Goal: Book appointment/travel/reservation

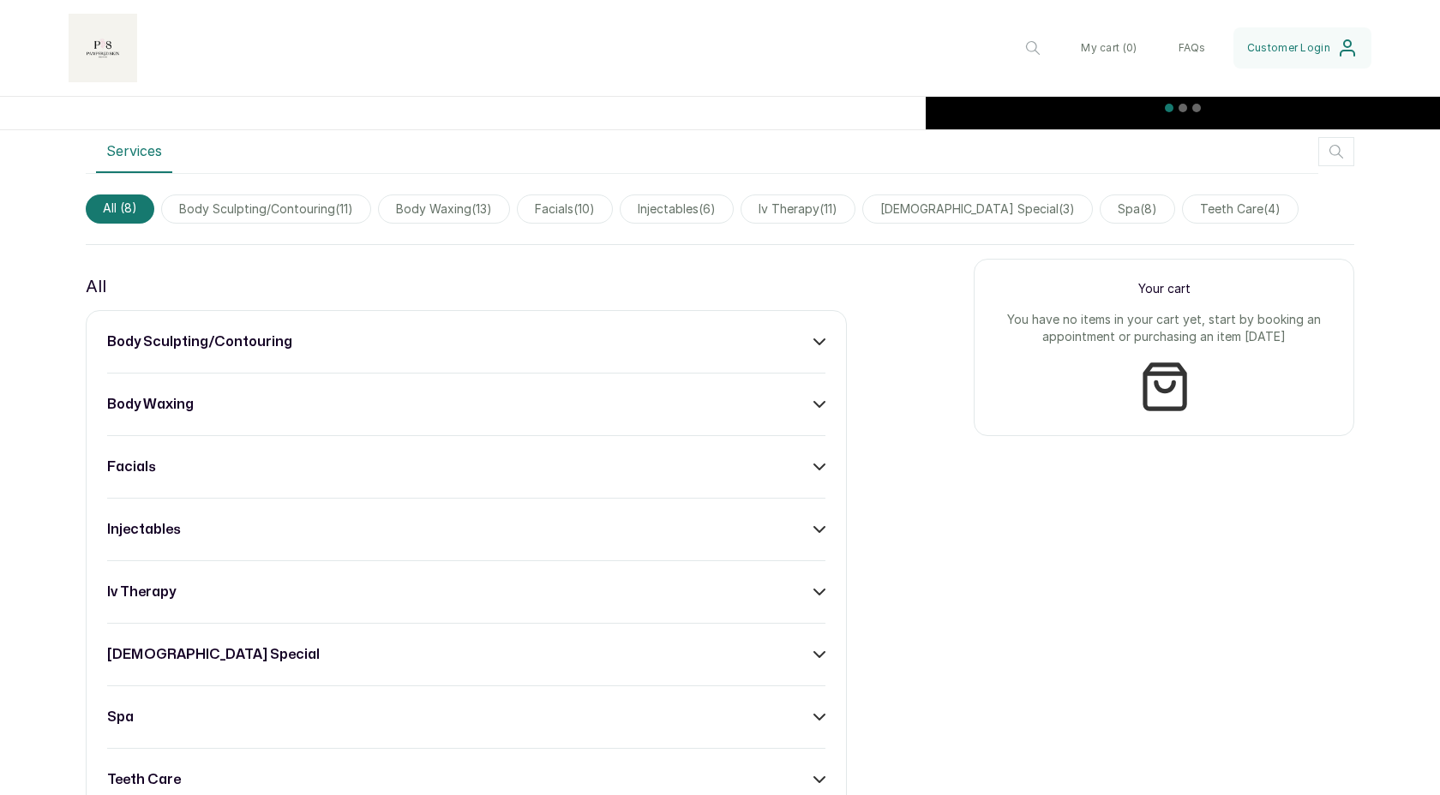
scroll to position [1112, 0]
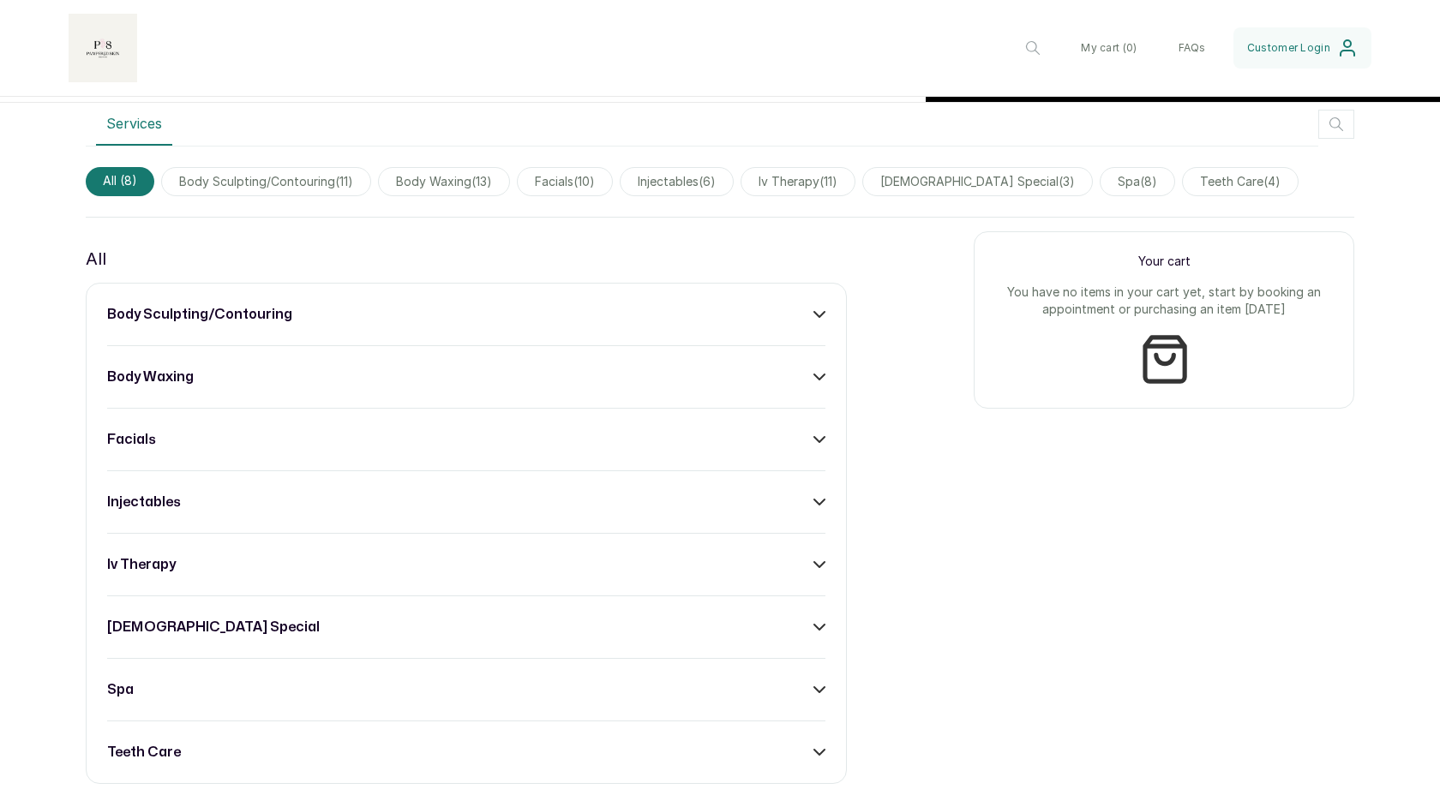
click at [741, 375] on div "body waxing" at bounding box center [466, 377] width 718 height 21
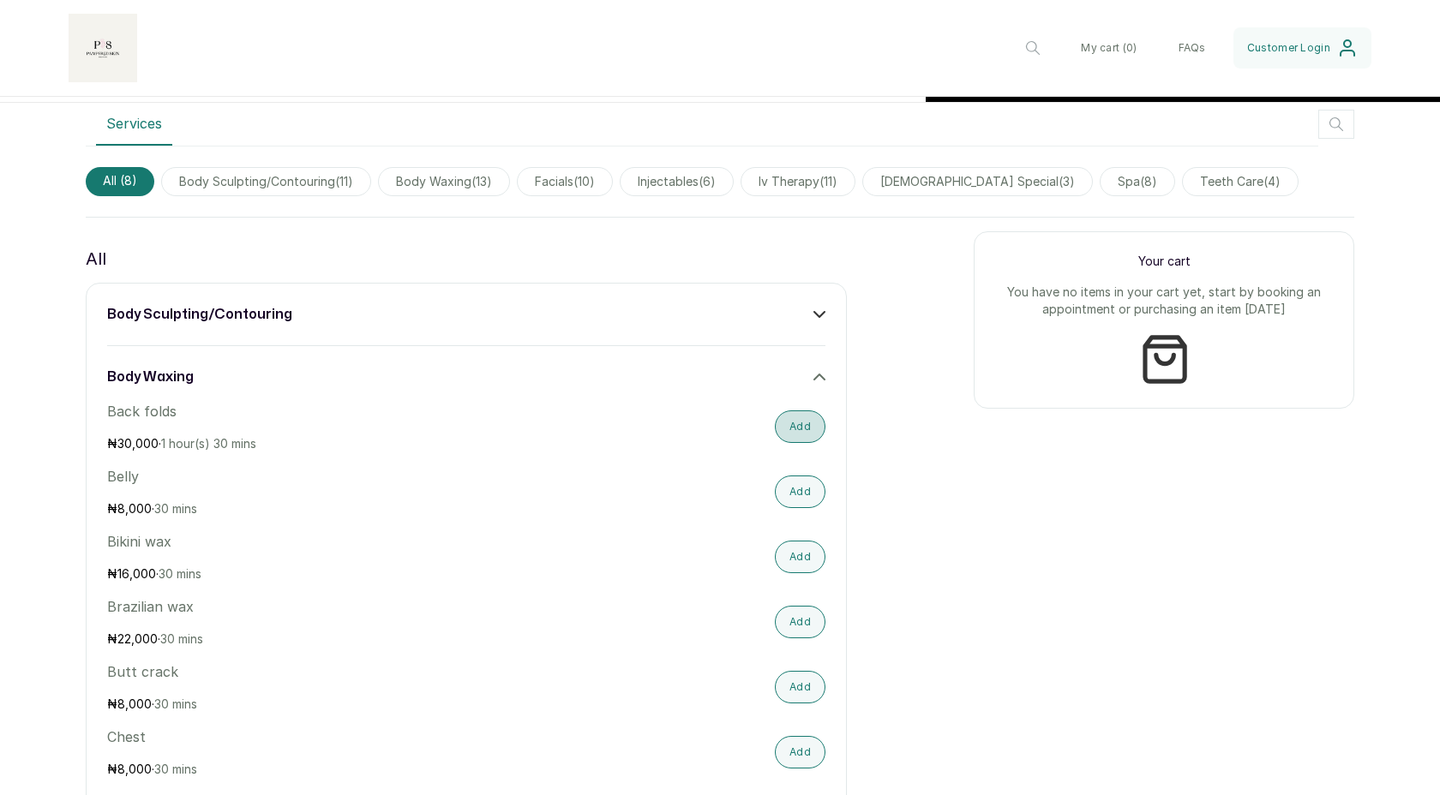
click at [800, 425] on button "Add" at bounding box center [800, 426] width 51 height 33
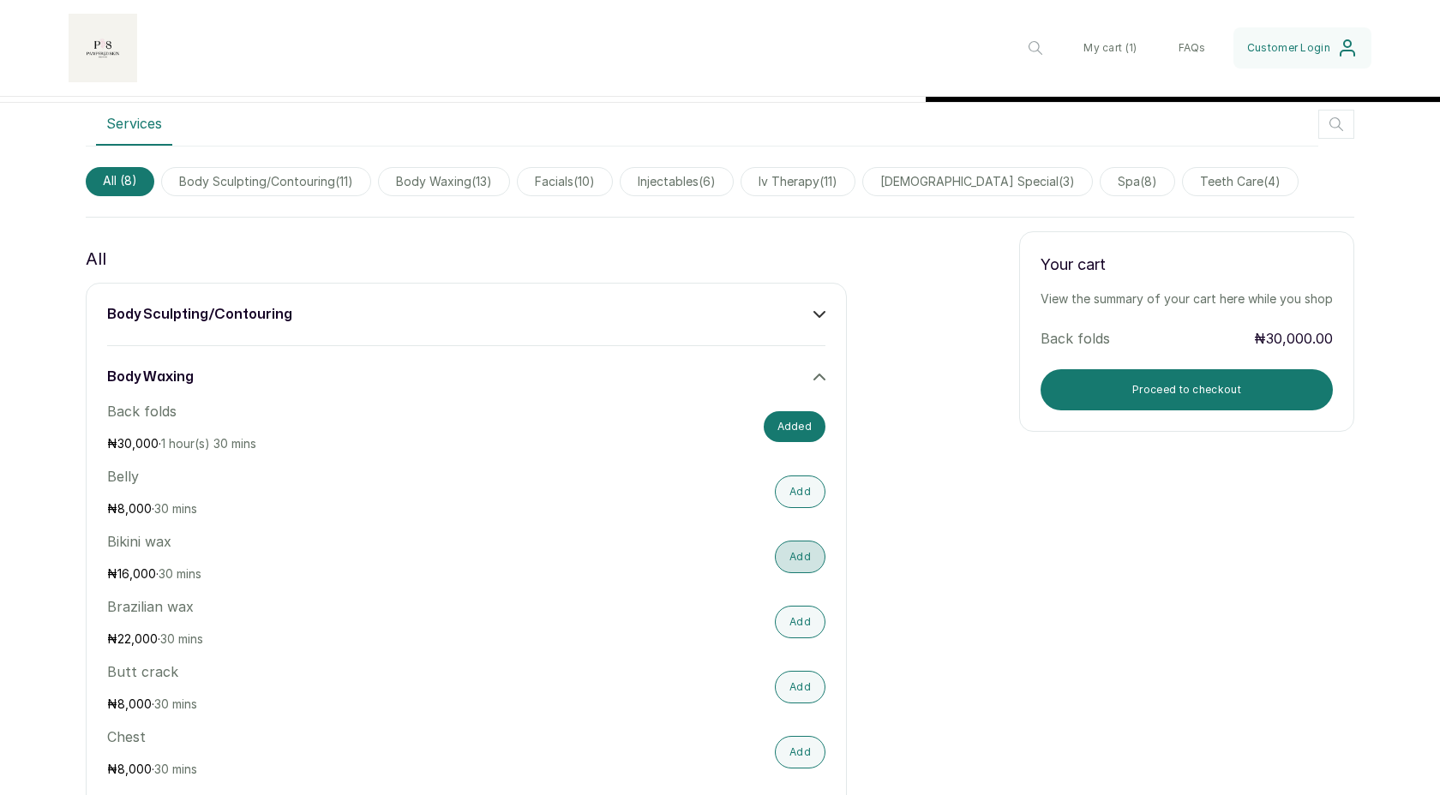
click at [801, 550] on button "Add" at bounding box center [800, 557] width 51 height 33
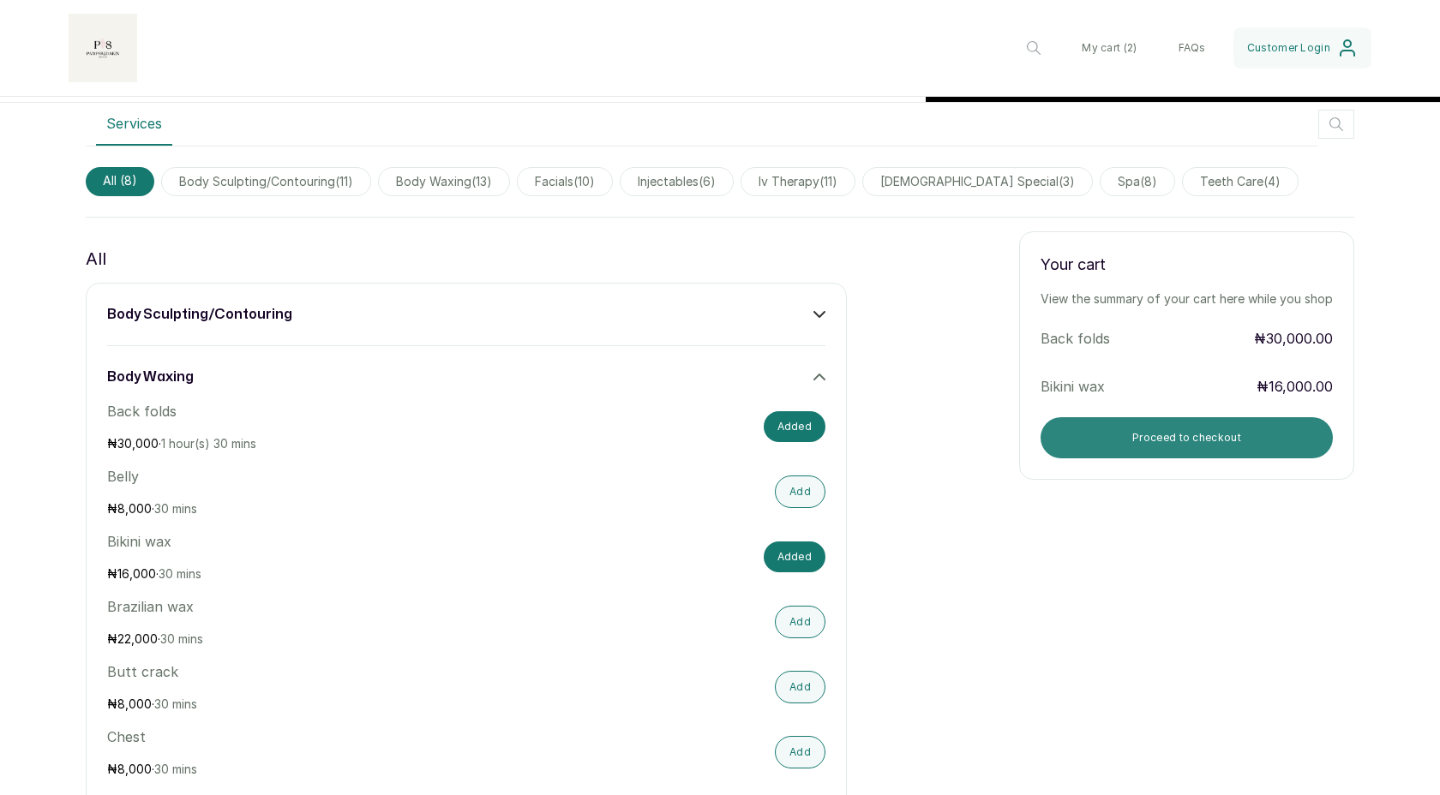
click at [1159, 441] on button "Proceed to checkout" at bounding box center [1186, 437] width 292 height 41
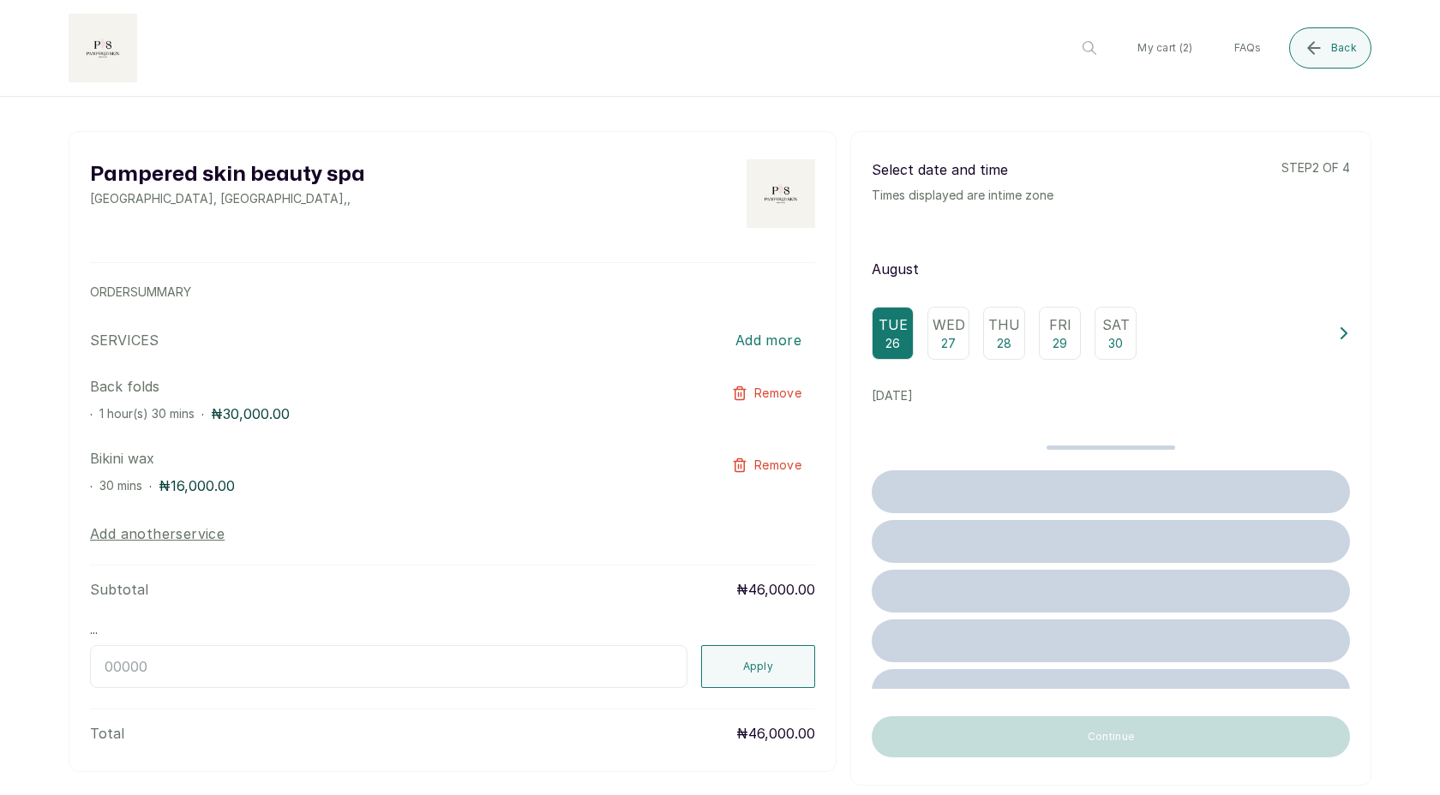
scroll to position [0, 0]
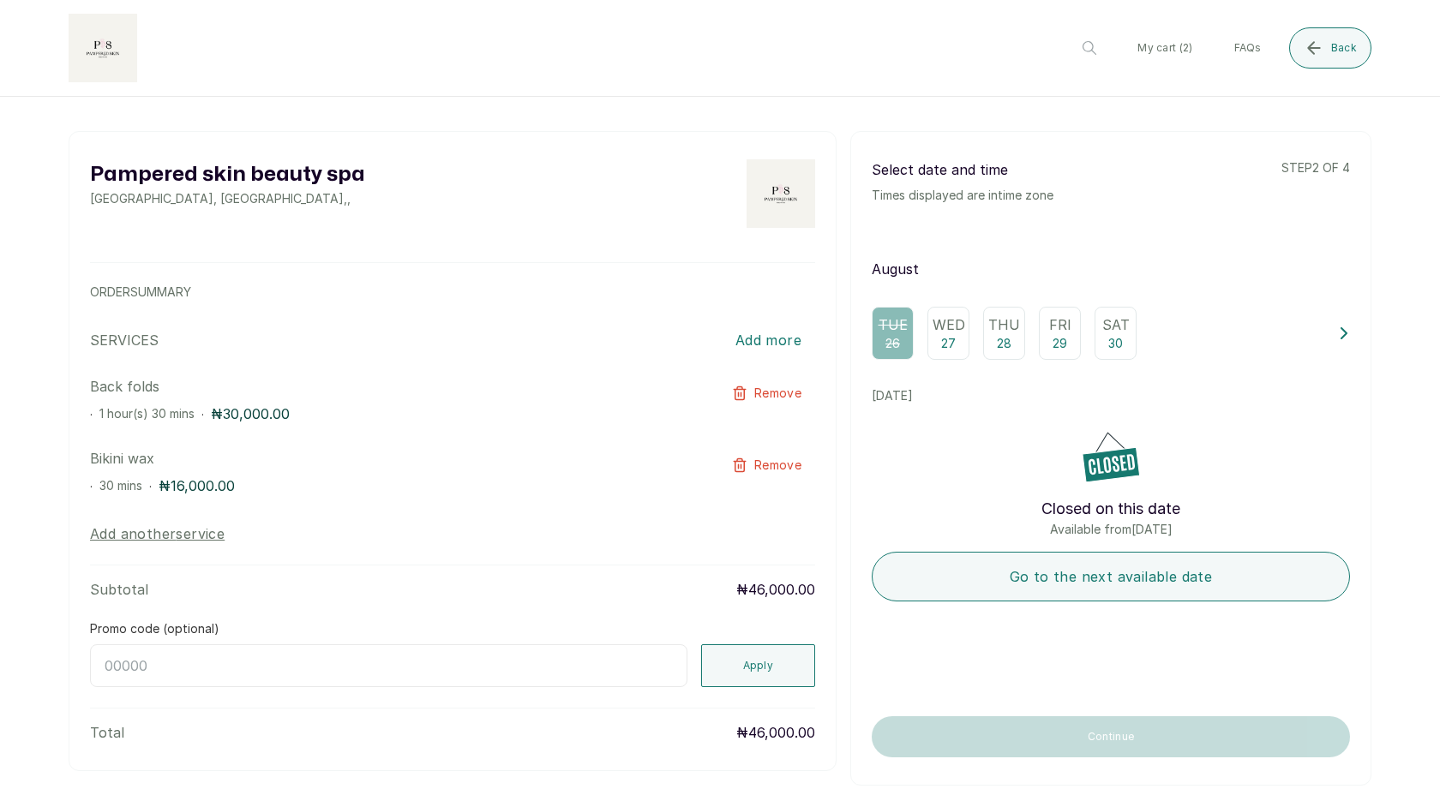
click at [935, 330] on p "Wed" at bounding box center [948, 325] width 33 height 21
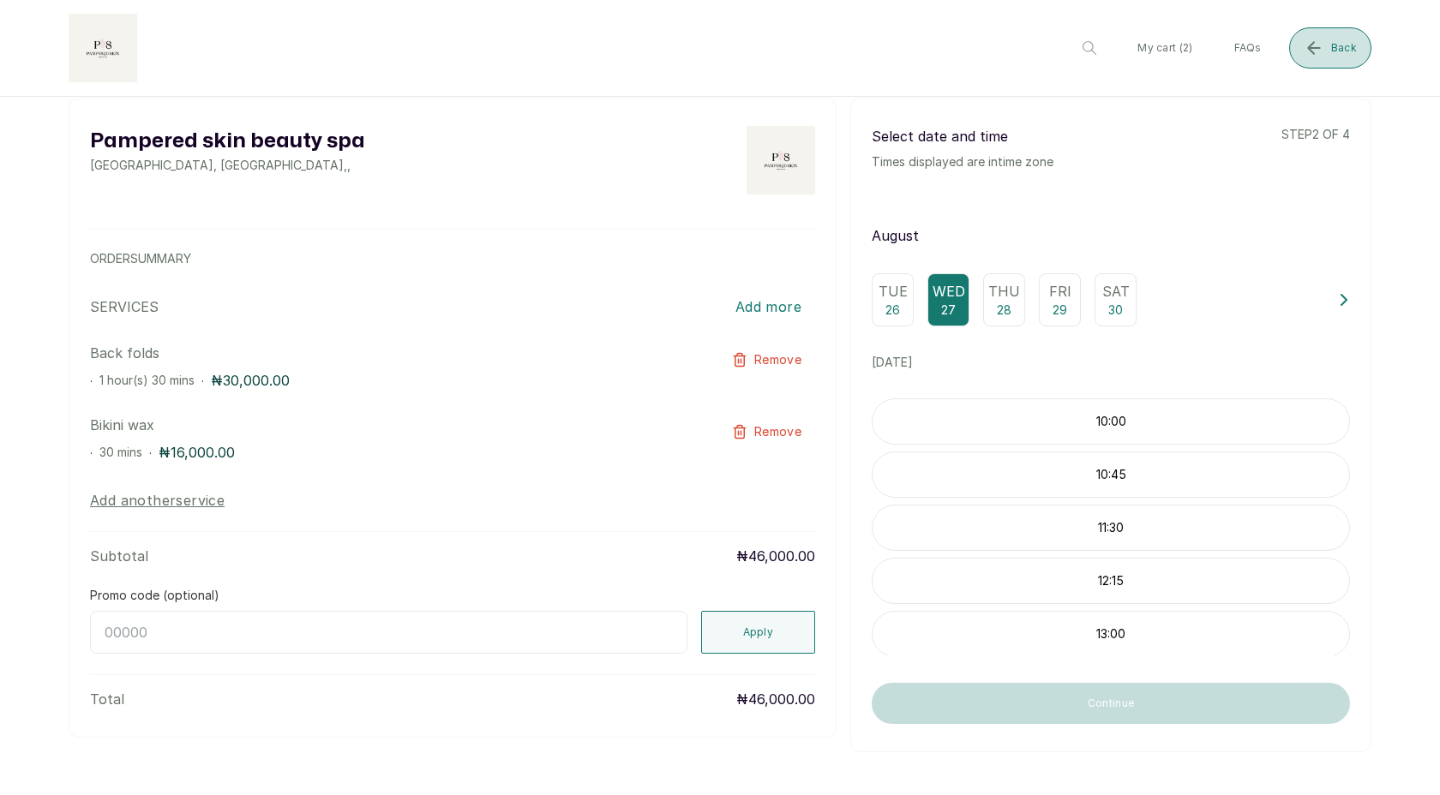
click at [1327, 64] on button "Back" at bounding box center [1330, 47] width 82 height 41
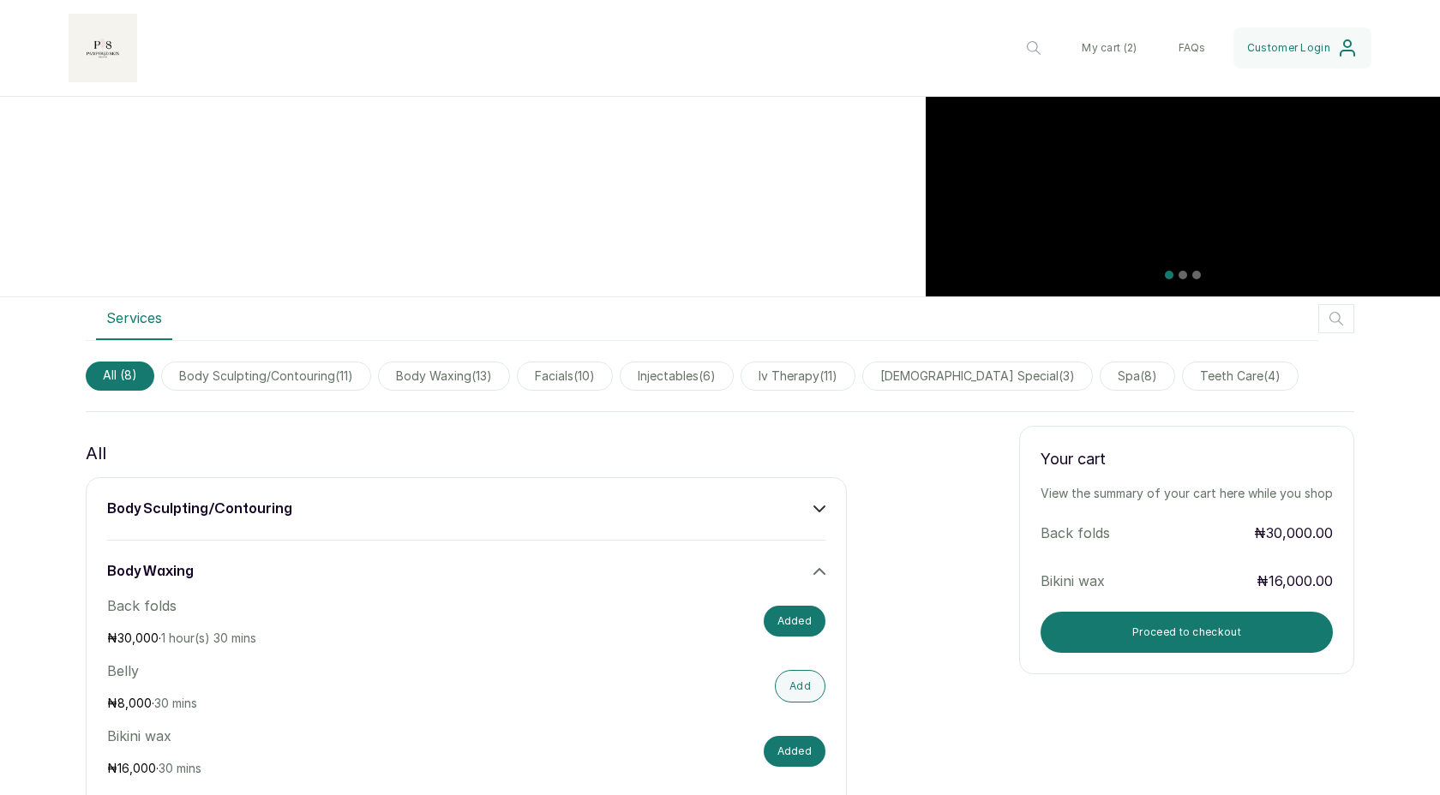
scroll to position [955, 0]
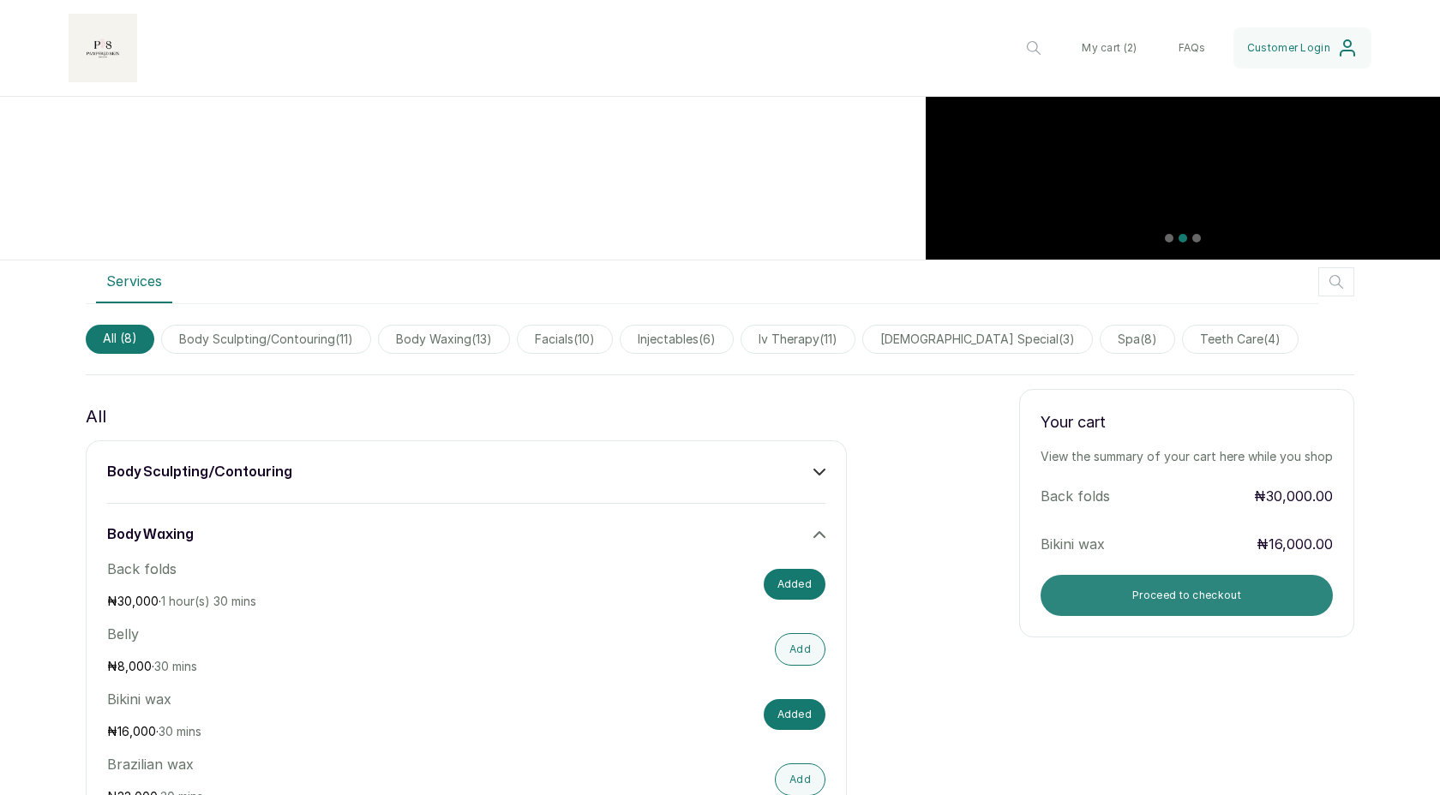
click at [1174, 593] on button "Proceed to checkout" at bounding box center [1186, 595] width 292 height 41
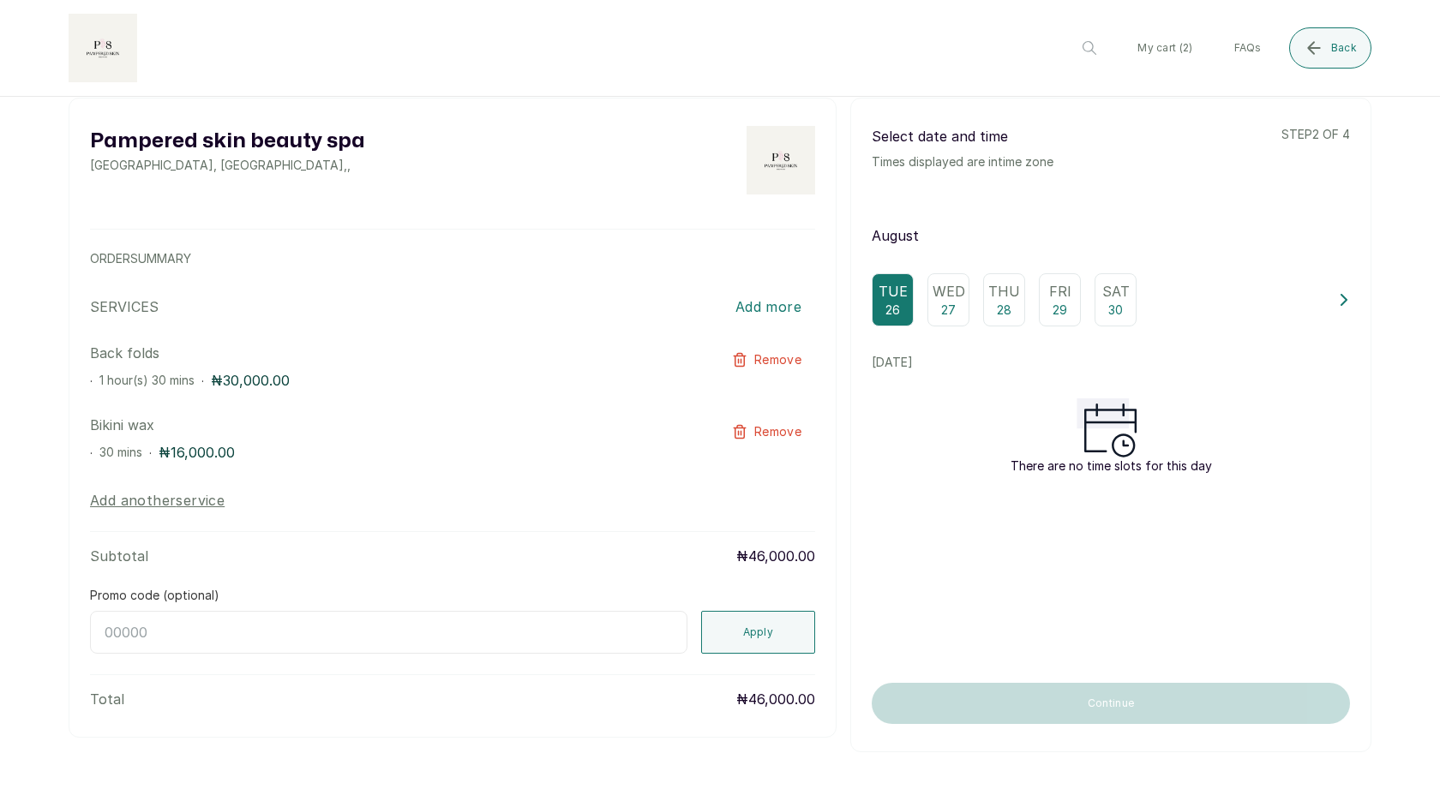
scroll to position [0, 0]
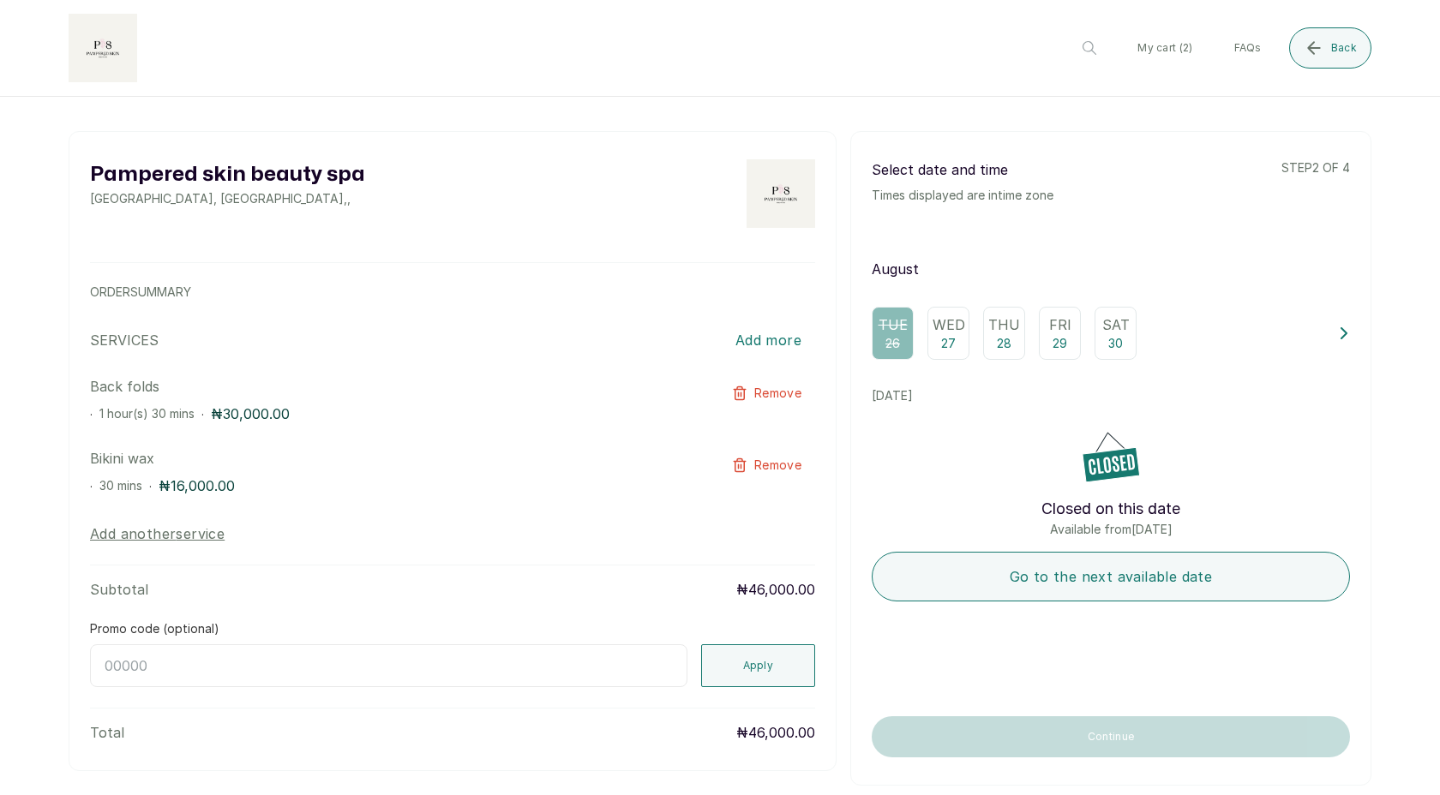
click at [928, 331] on div "Wed 27" at bounding box center [948, 333] width 42 height 53
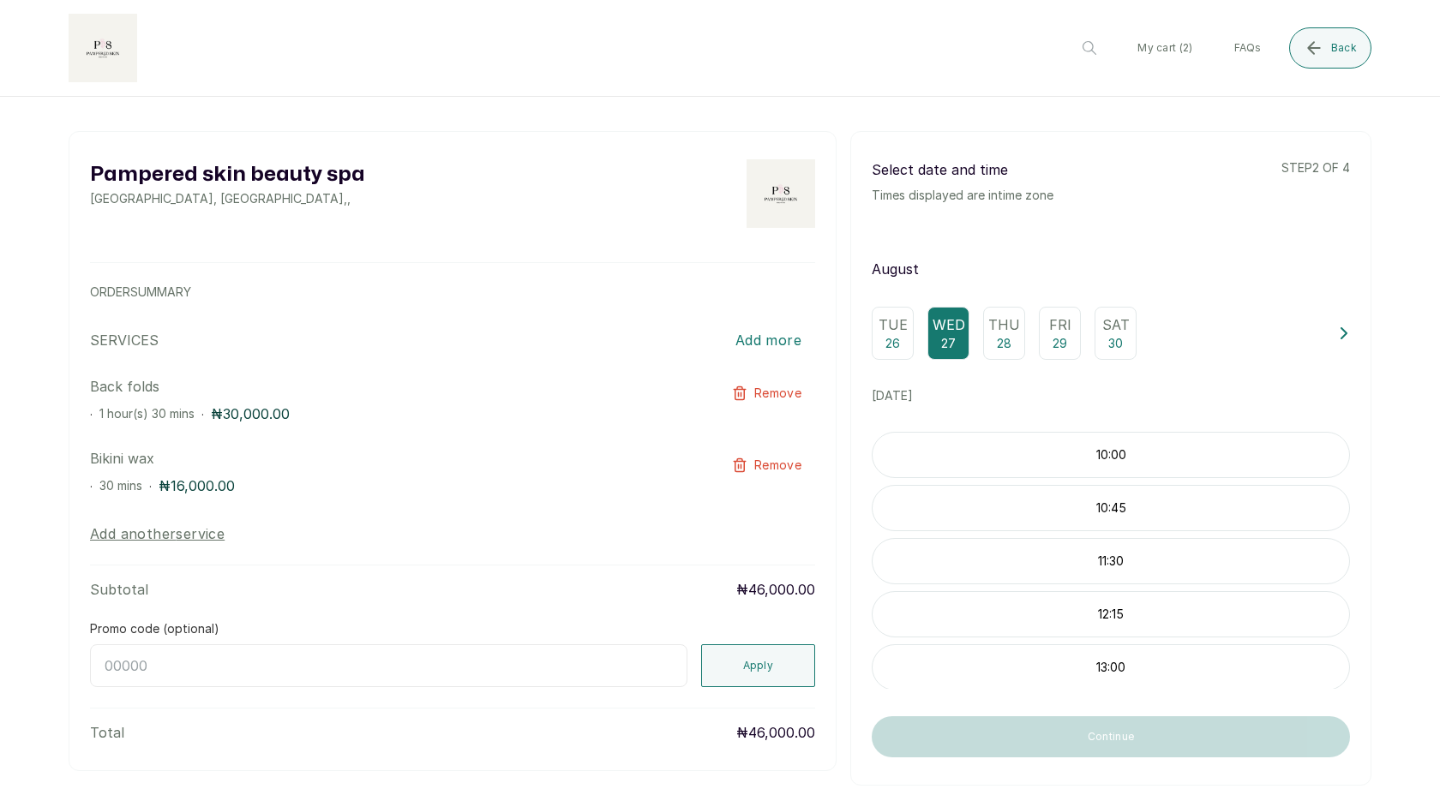
click at [1011, 452] on p "10:00" at bounding box center [1110, 454] width 476 height 17
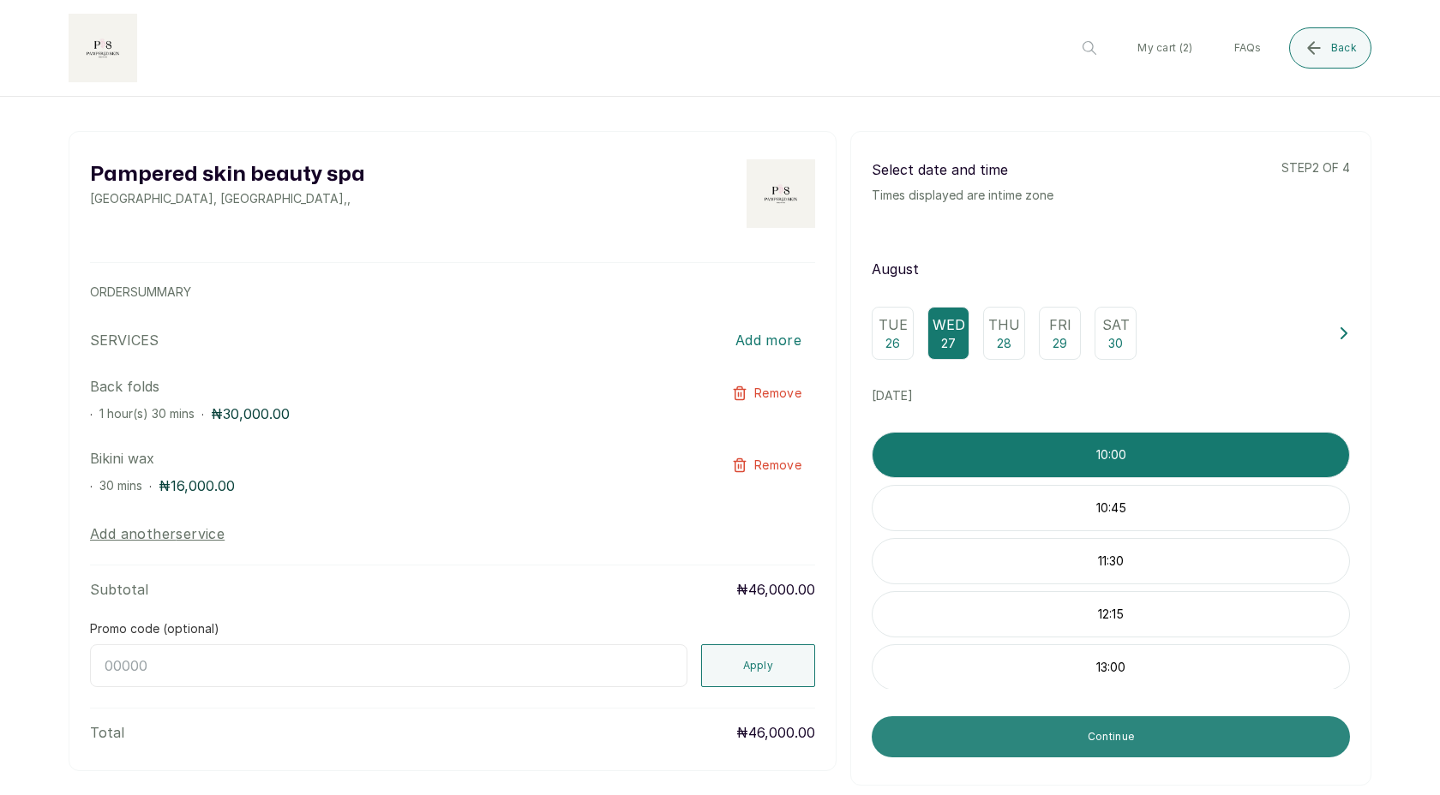
click at [1071, 728] on button "Continue" at bounding box center [1111, 736] width 478 height 41
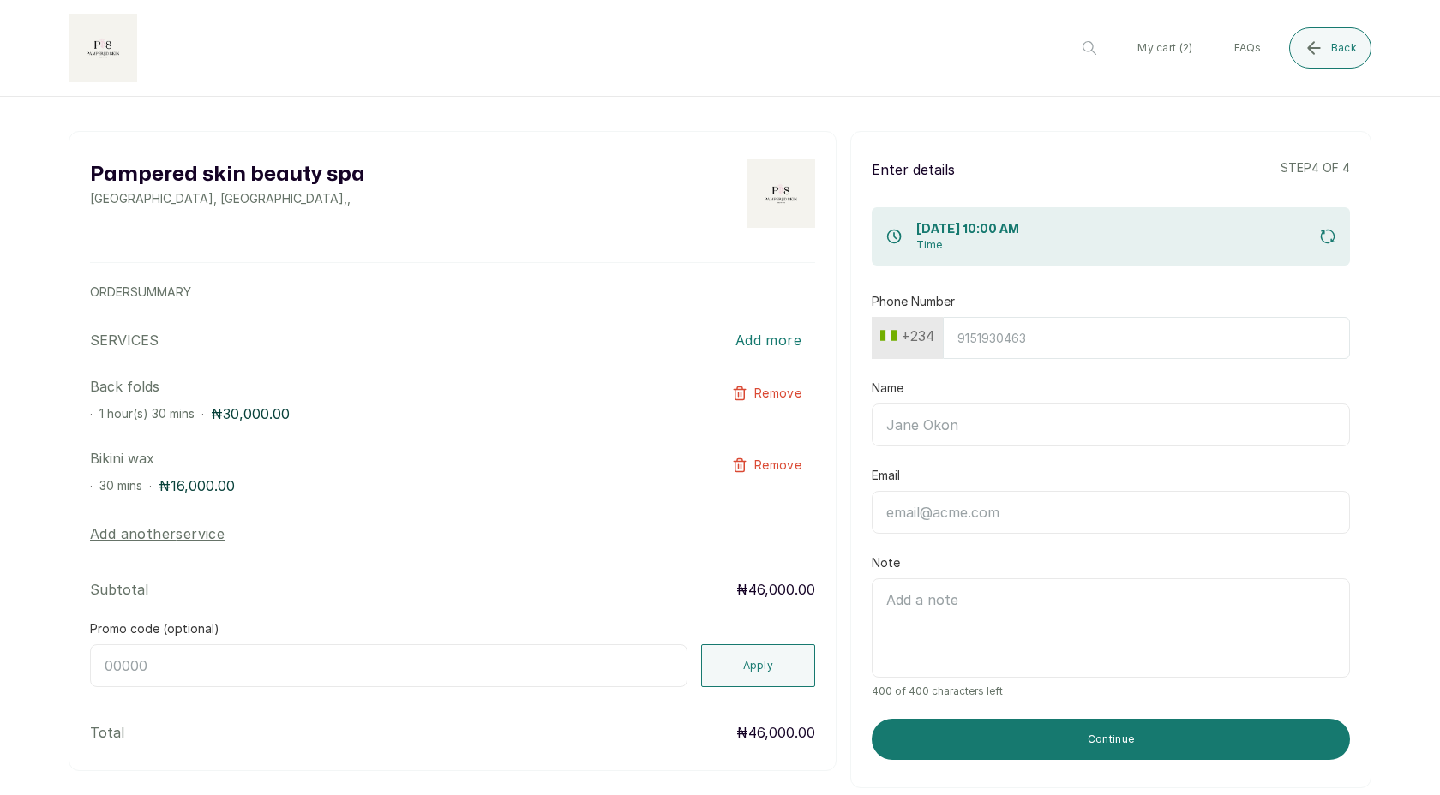
click at [1010, 344] on input "Phone Number" at bounding box center [1146, 338] width 407 height 42
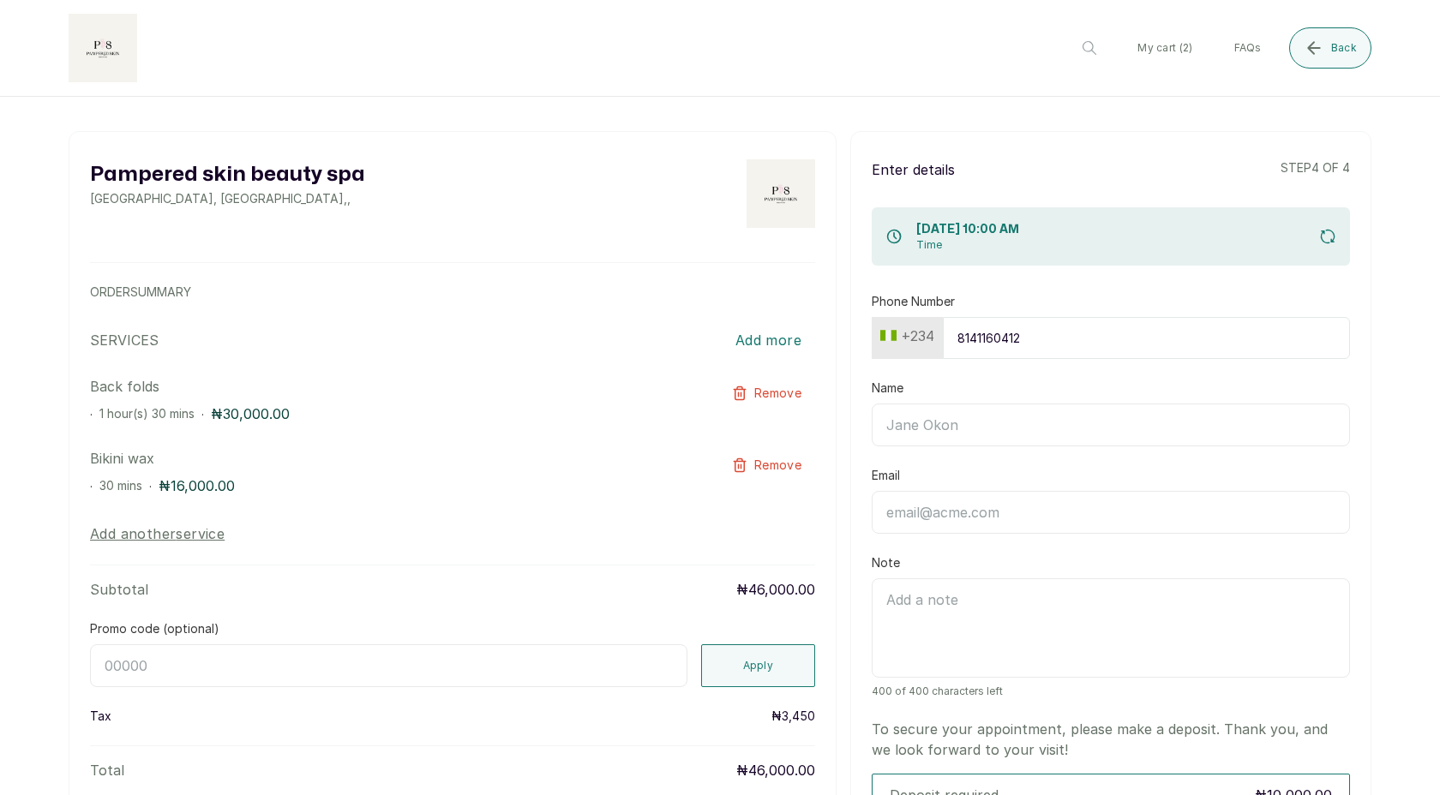
type input "8141160412"
click at [994, 435] on input "Name" at bounding box center [1111, 425] width 478 height 43
type input "Akinbode Lolu"
click at [998, 518] on input "Email" at bounding box center [1111, 512] width 478 height 43
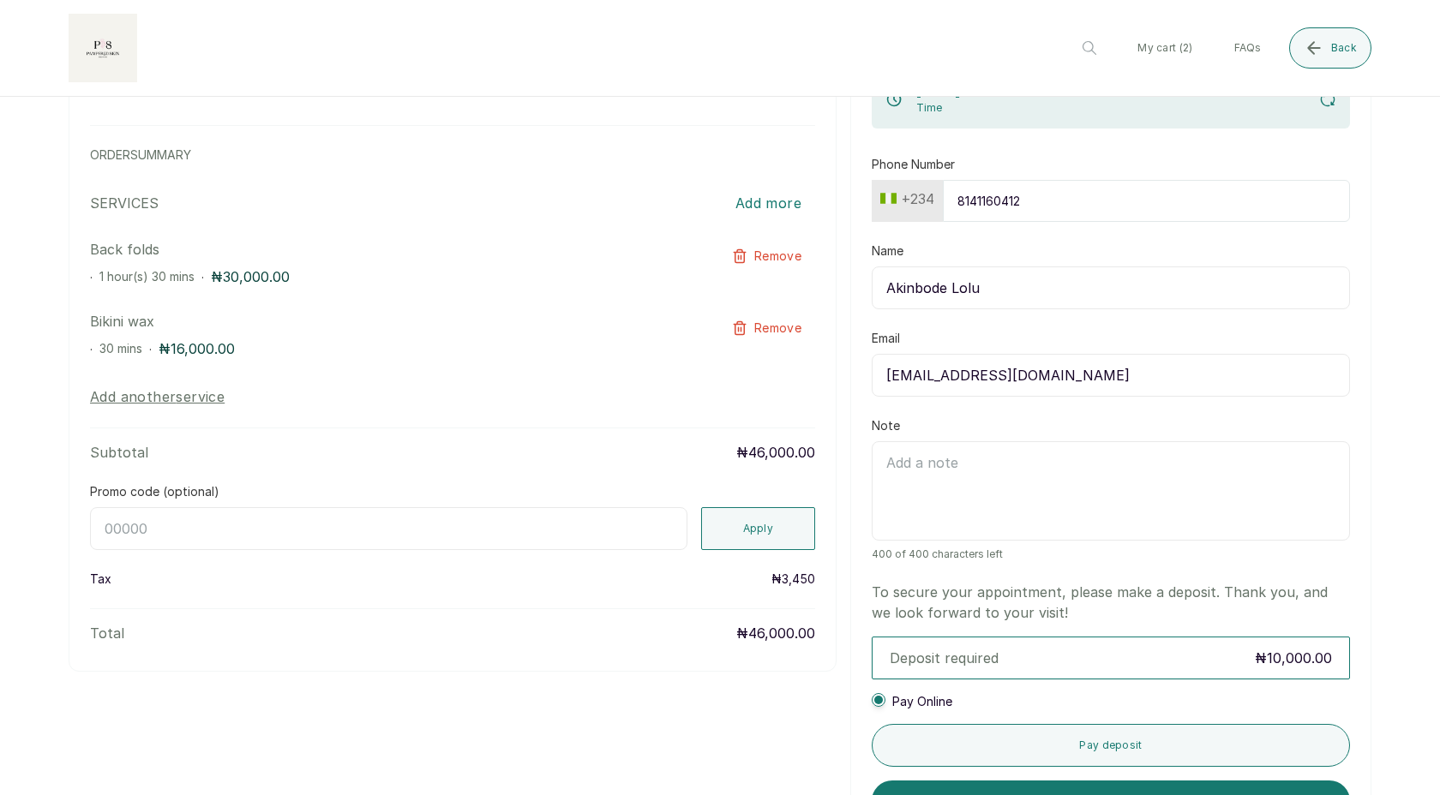
scroll to position [239, 0]
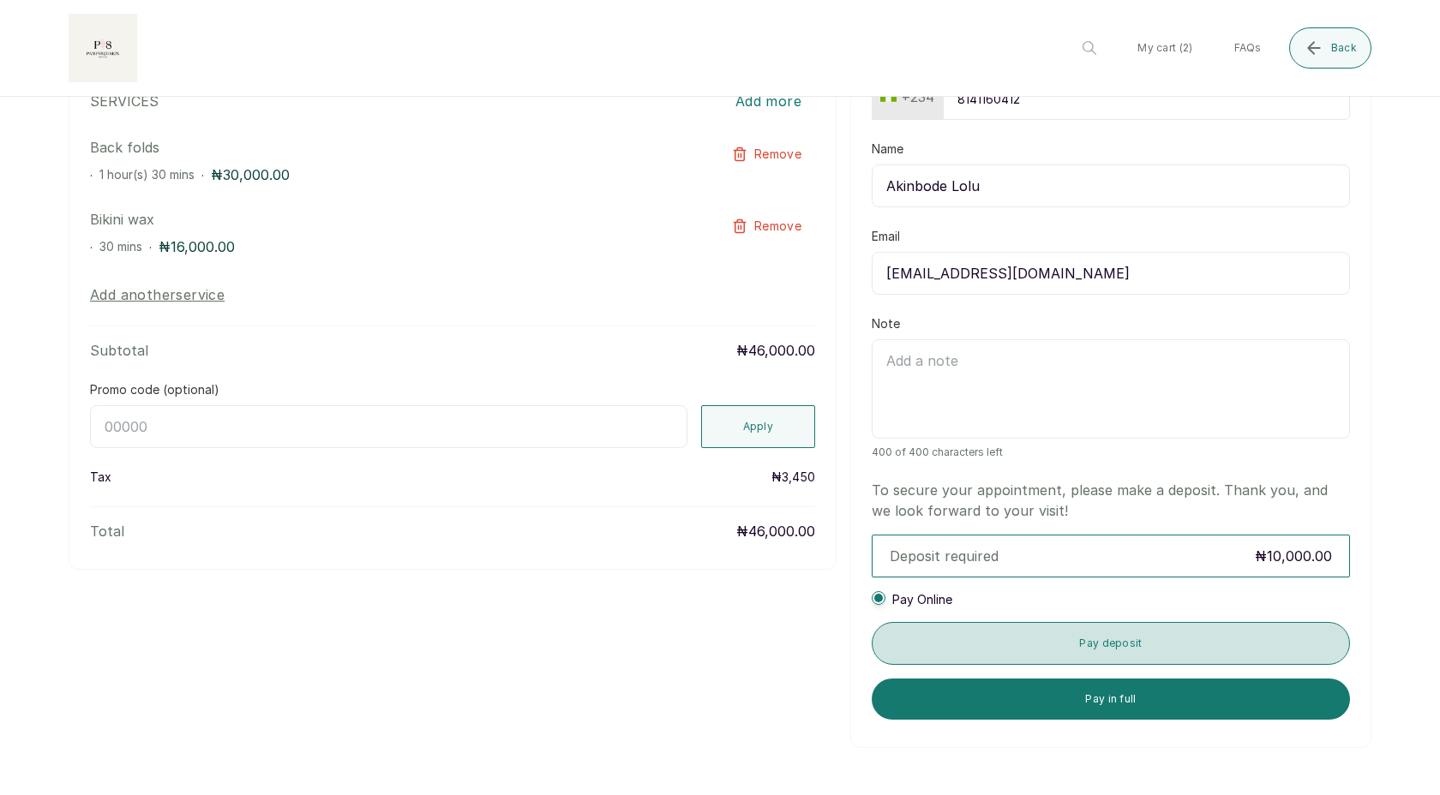
type input "[EMAIL_ADDRESS][DOMAIN_NAME]"
click at [1059, 636] on button "Pay deposit" at bounding box center [1111, 643] width 478 height 43
